Goal: Check status: Check status

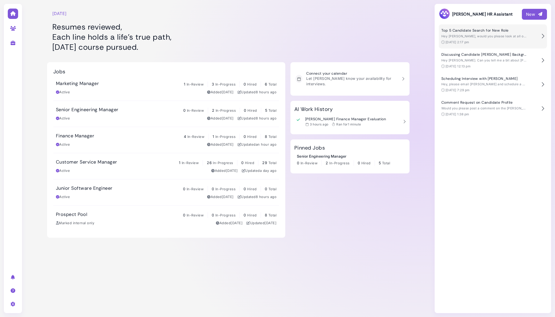
click at [481, 37] on span "Hey [PERSON_NAME], would you please look at all of our existing candidates and …" at bounding box center [543, 36] width 205 height 4
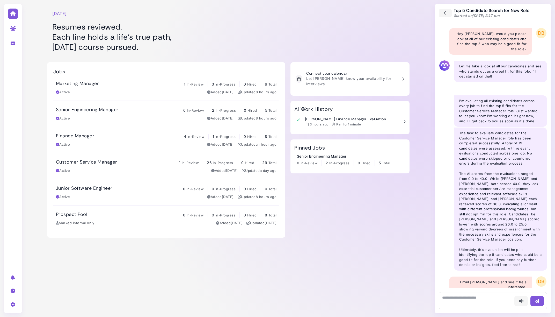
scroll to position [816, 0]
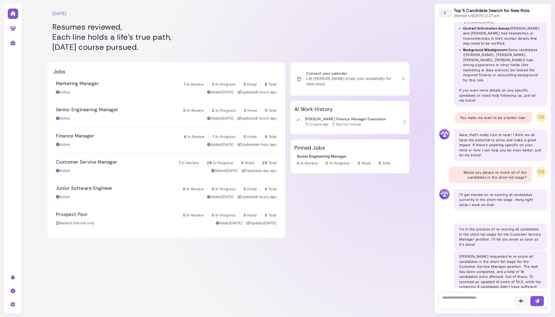
click at [447, 15] on icon "button" at bounding box center [445, 13] width 5 height 6
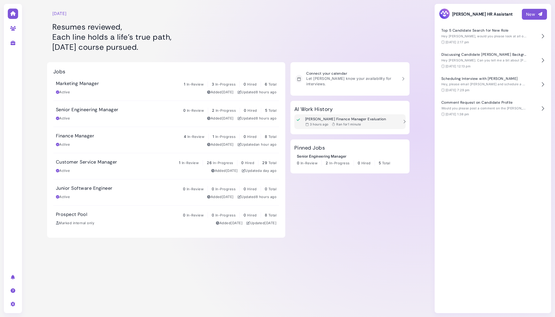
click at [346, 117] on div "[PERSON_NAME] Finance Manager Evaluation 3 hours ago Ran for 1 minute" at bounding box center [345, 122] width 81 height 10
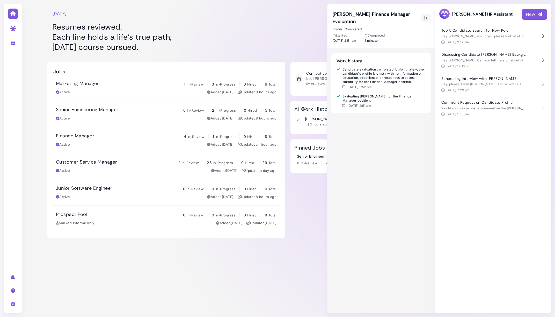
click at [298, 42] on div at bounding box center [349, 29] width 119 height 52
click at [425, 18] on icon "button" at bounding box center [426, 17] width 4 height 5
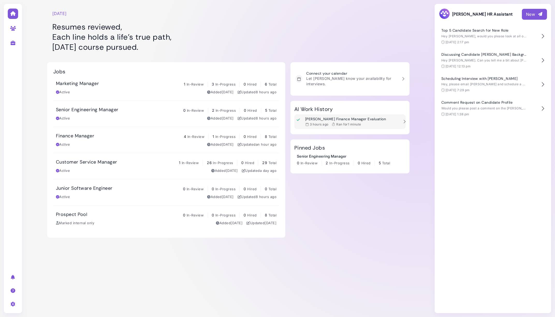
click at [367, 117] on h3 "[PERSON_NAME] Finance Manager Evaluation" at bounding box center [345, 119] width 81 height 4
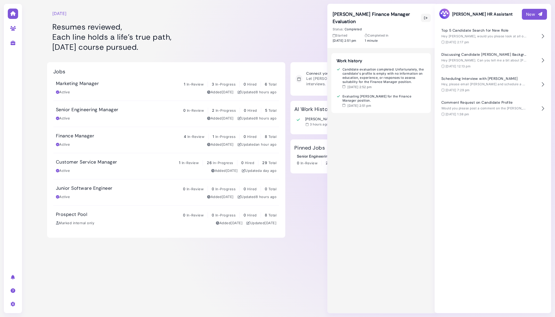
click at [305, 46] on div at bounding box center [349, 29] width 119 height 52
click at [424, 17] on button "button" at bounding box center [426, 18] width 10 height 8
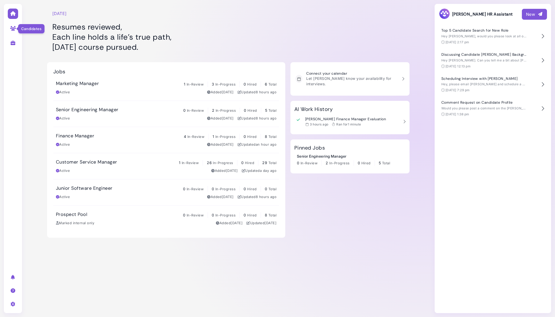
click at [12, 26] on icon at bounding box center [13, 28] width 6 height 5
select select "**********"
select select "**"
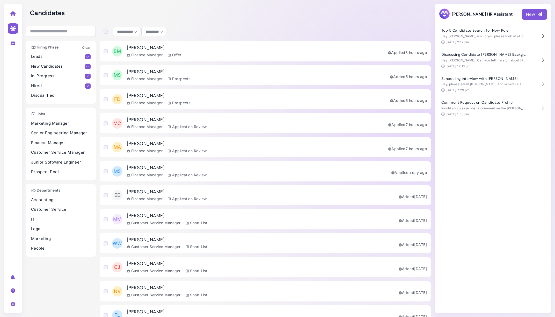
click at [277, 54] on div "BM [PERSON_NAME] Finance Manager Offer Applied 8 hours ago" at bounding box center [265, 51] width 331 height 20
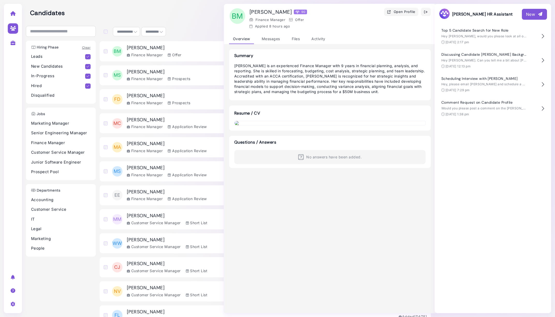
click at [421, 11] on button "button" at bounding box center [426, 12] width 10 height 8
